Goal: Transaction & Acquisition: Purchase product/service

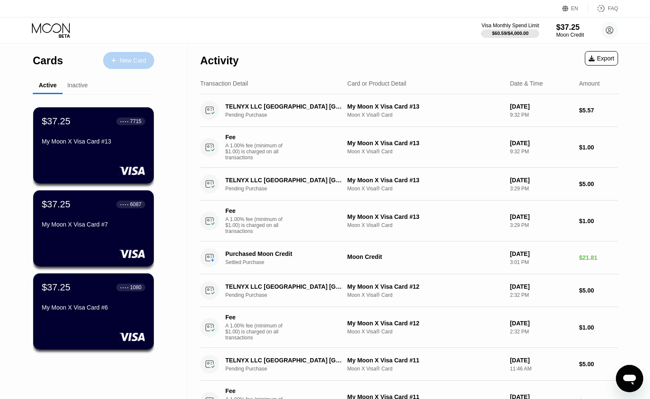
click at [146, 63] on div "New Card" at bounding box center [133, 60] width 26 height 7
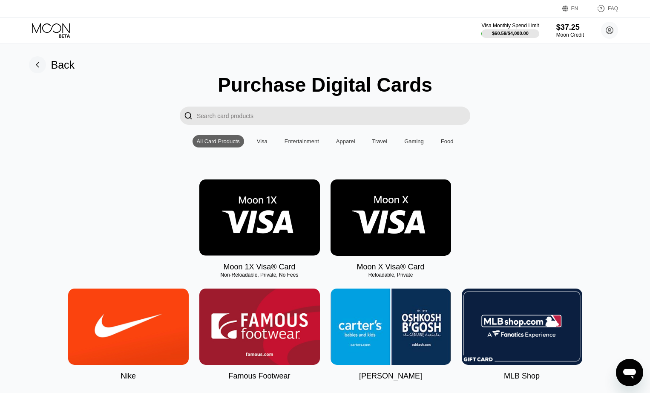
click at [426, 208] on img at bounding box center [390, 217] width 120 height 76
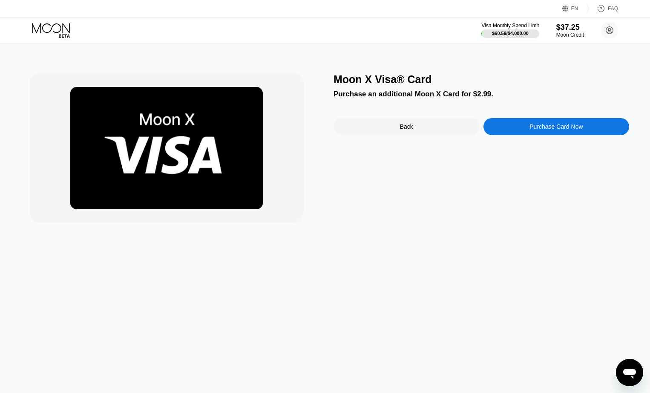
click at [533, 128] on div "Purchase Card Now" at bounding box center [555, 126] width 53 height 7
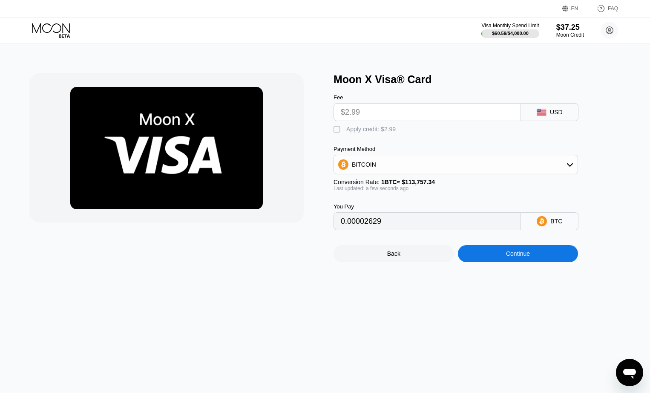
click at [336, 134] on div "" at bounding box center [337, 129] width 9 height 9
type input "0"
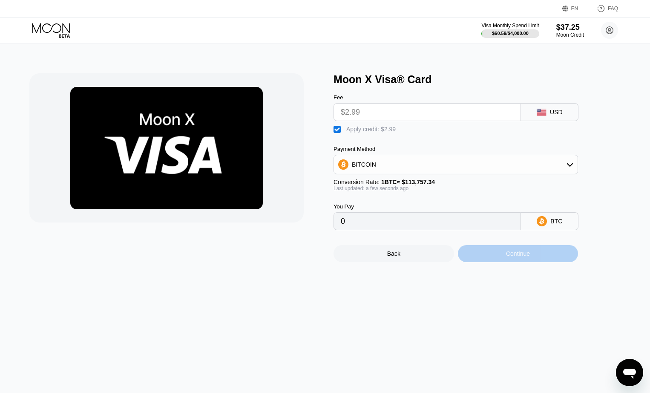
click at [499, 262] on div "Continue" at bounding box center [518, 253] width 120 height 17
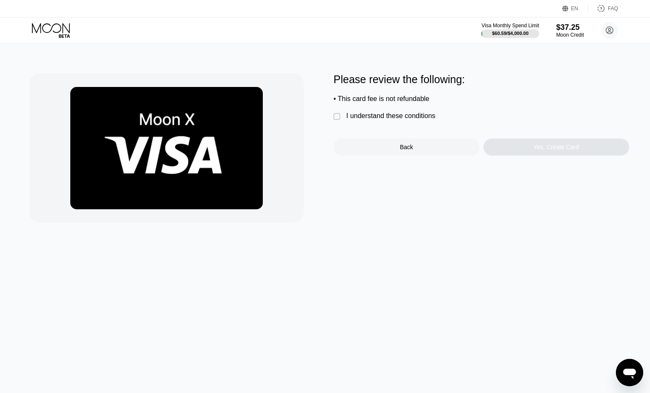
click at [337, 121] on div "" at bounding box center [337, 116] width 9 height 9
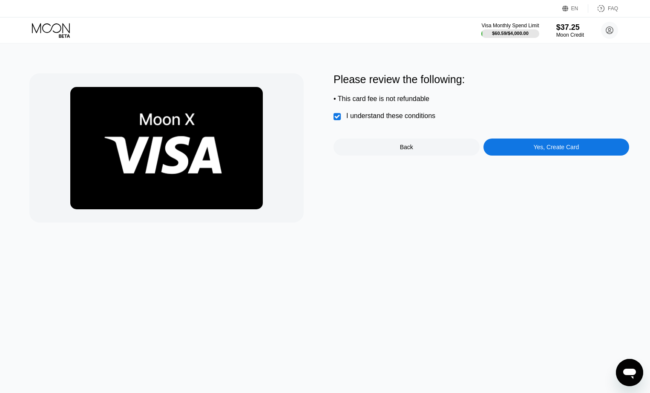
click at [544, 150] on div "Yes, Create Card" at bounding box center [556, 146] width 46 height 7
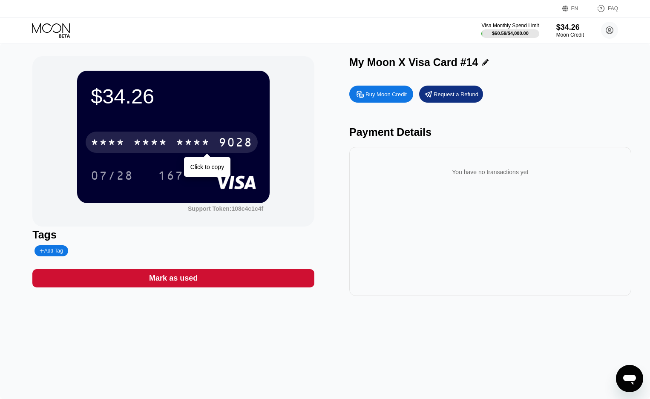
click at [215, 143] on div "* * * * * * * * * * * * 9028" at bounding box center [172, 142] width 172 height 21
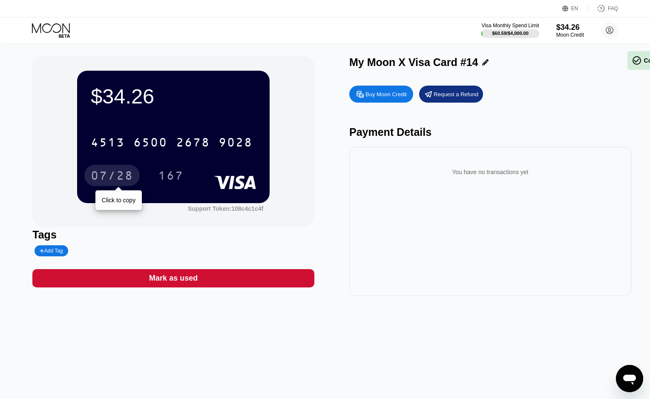
click at [122, 171] on div "07/28" at bounding box center [112, 177] width 43 height 14
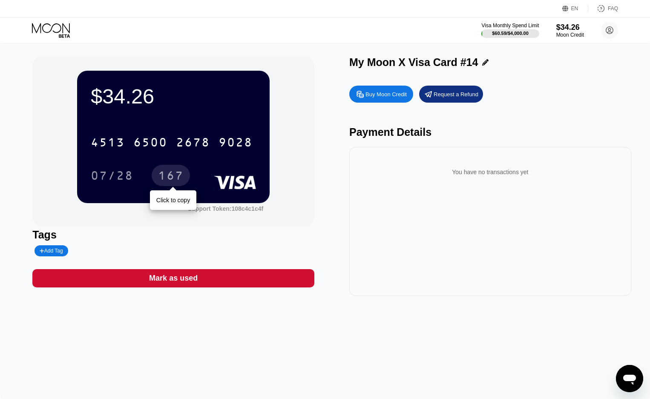
drag, startPoint x: 179, startPoint y: 174, endPoint x: 194, endPoint y: 170, distance: 15.4
click at [178, 175] on div "167" at bounding box center [171, 177] width 26 height 14
click at [57, 25] on icon at bounding box center [52, 30] width 40 height 15
